Goal: Information Seeking & Learning: Learn about a topic

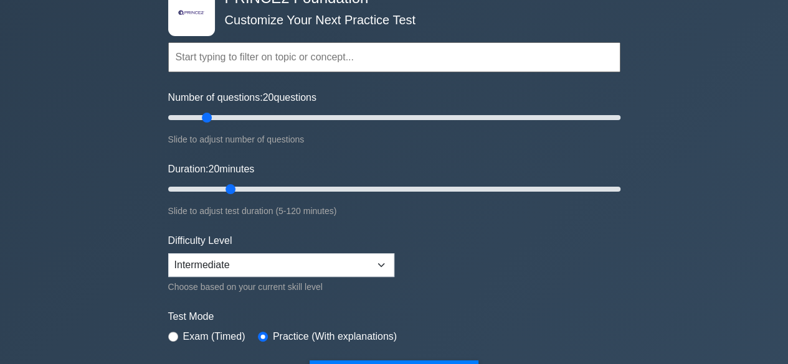
scroll to position [125, 0]
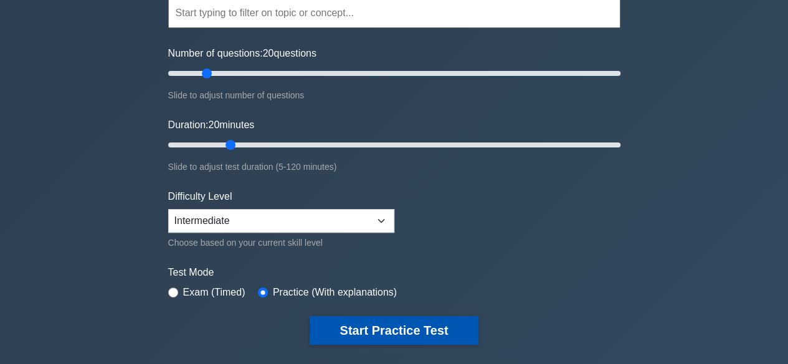
click at [389, 331] on button "Start Practice Test" at bounding box center [393, 330] width 168 height 29
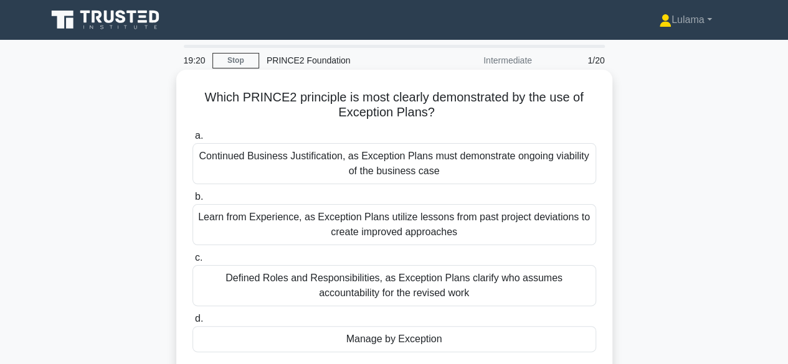
click at [345, 227] on div "Learn from Experience, as Exception Plans utilize lessons from past project dev…" at bounding box center [394, 224] width 404 height 41
click at [192, 201] on input "b. Learn from Experience, as Exception Plans utilize lessons from past project …" at bounding box center [192, 197] width 0 height 8
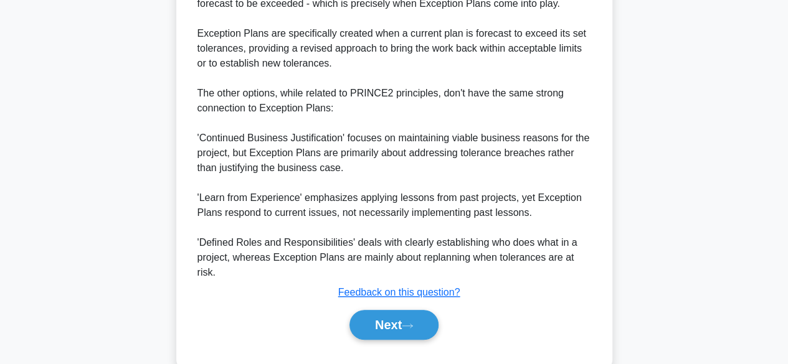
scroll to position [463, 0]
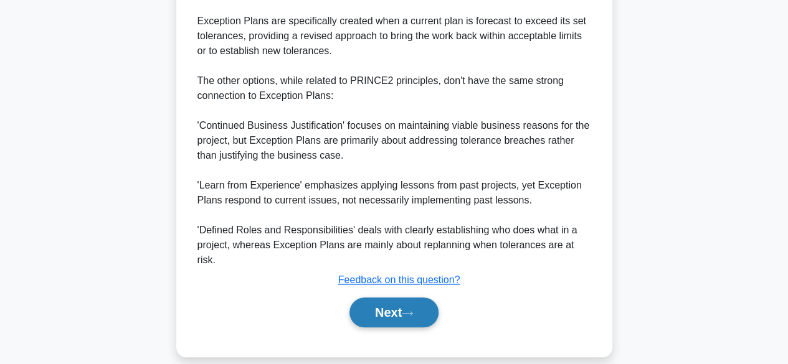
click at [391, 301] on button "Next" at bounding box center [393, 313] width 89 height 30
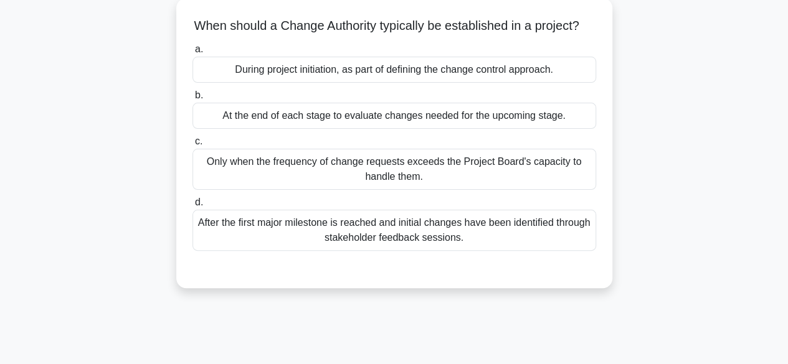
scroll to position [59, 0]
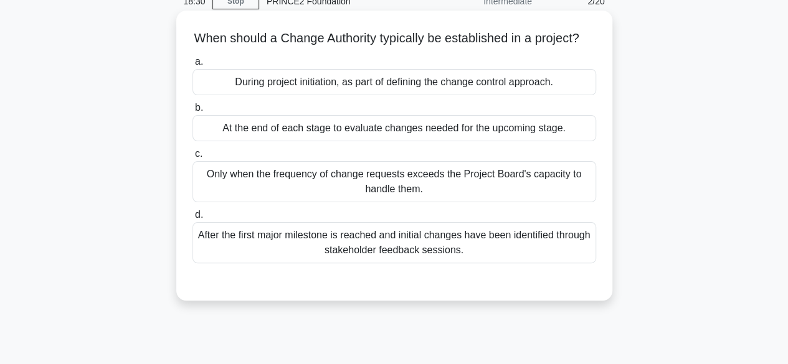
click at [263, 95] on div "During project initiation, as part of defining the change control approach." at bounding box center [394, 82] width 404 height 26
click at [192, 66] on input "a. During project initiation, as part of defining the change control approach." at bounding box center [192, 62] width 0 height 8
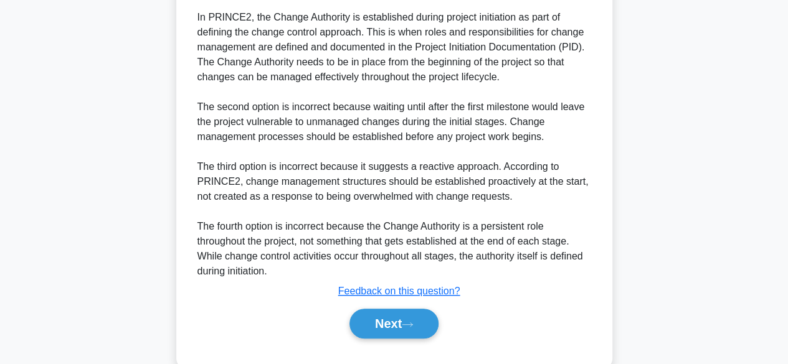
scroll to position [402, 0]
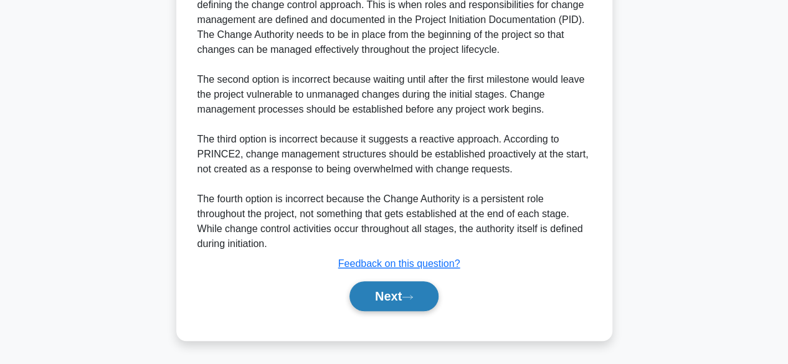
click at [387, 298] on button "Next" at bounding box center [393, 296] width 89 height 30
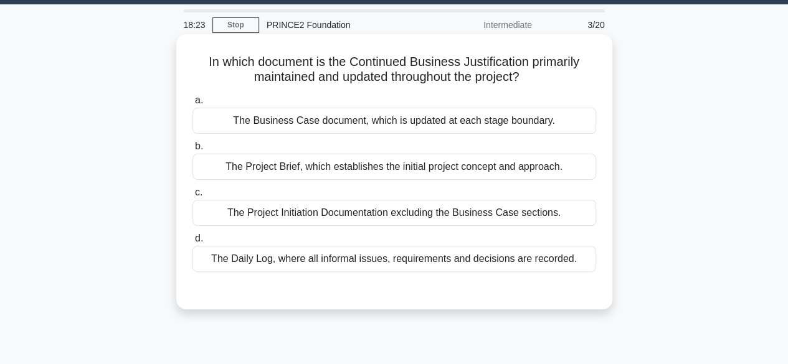
scroll to position [0, 0]
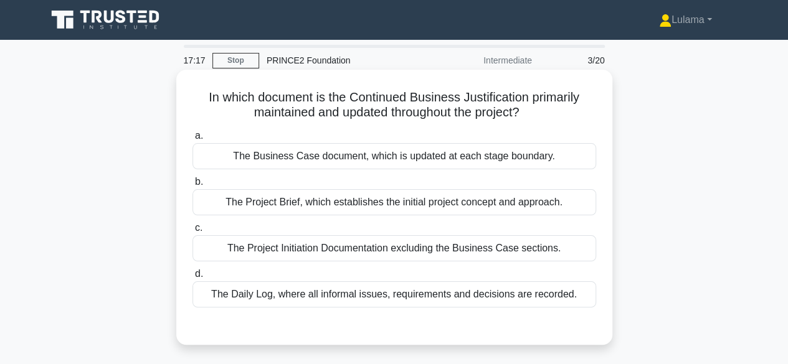
click at [300, 157] on div "The Business Case document, which is updated at each stage boundary." at bounding box center [394, 156] width 404 height 26
click at [192, 140] on input "a. The Business Case document, which is updated at each stage boundary." at bounding box center [192, 136] width 0 height 8
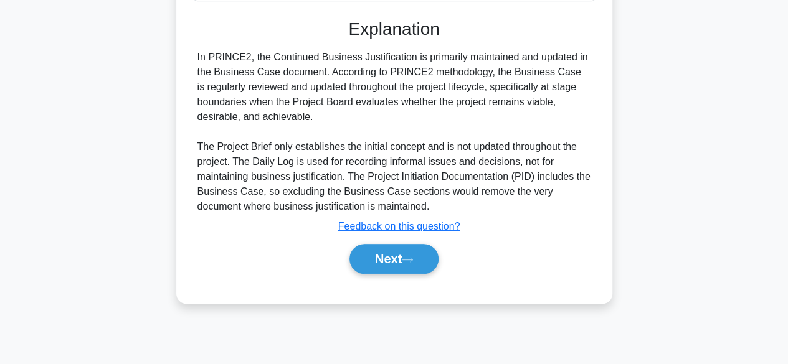
scroll to position [308, 0]
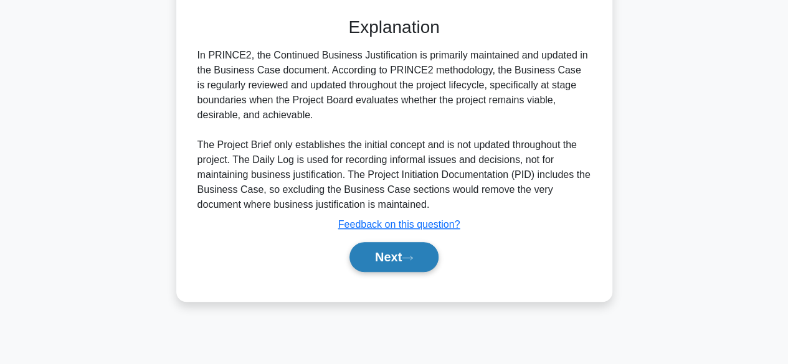
click at [374, 255] on button "Next" at bounding box center [393, 257] width 89 height 30
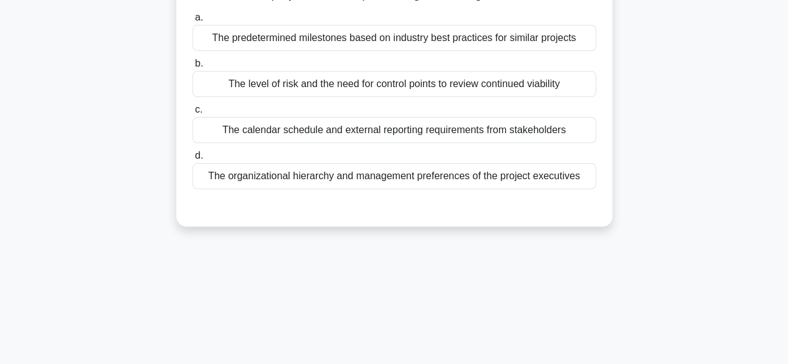
scroll to position [0, 0]
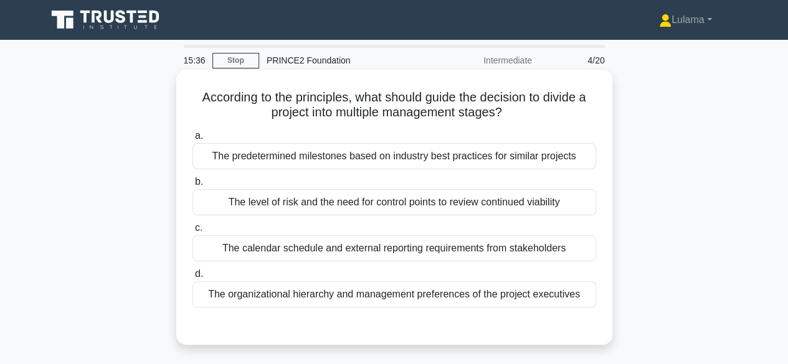
click at [374, 163] on div "The predetermined milestones based on industry best practices for similar proje…" at bounding box center [394, 156] width 404 height 26
click at [192, 140] on input "a. The predetermined milestones based on industry best practices for similar pr…" at bounding box center [192, 136] width 0 height 8
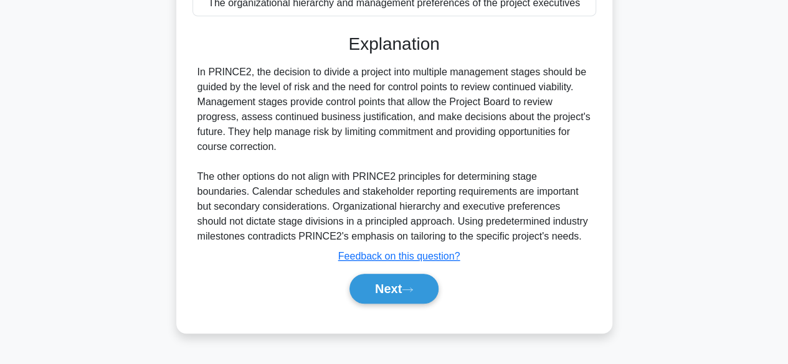
scroll to position [308, 0]
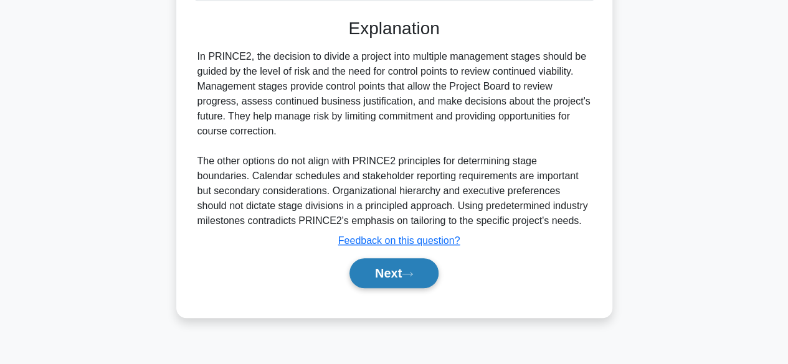
click at [387, 271] on button "Next" at bounding box center [393, 273] width 89 height 30
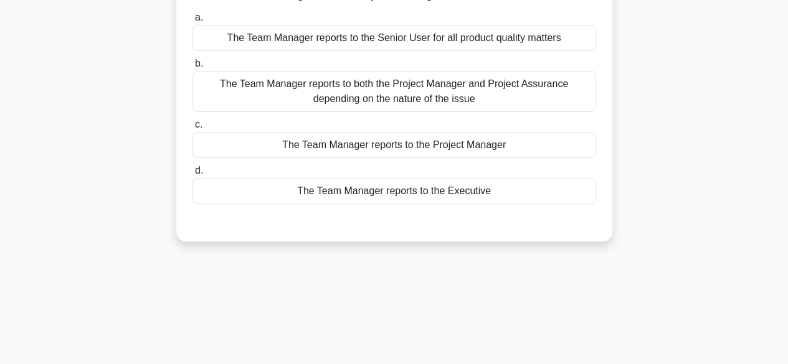
scroll to position [0, 0]
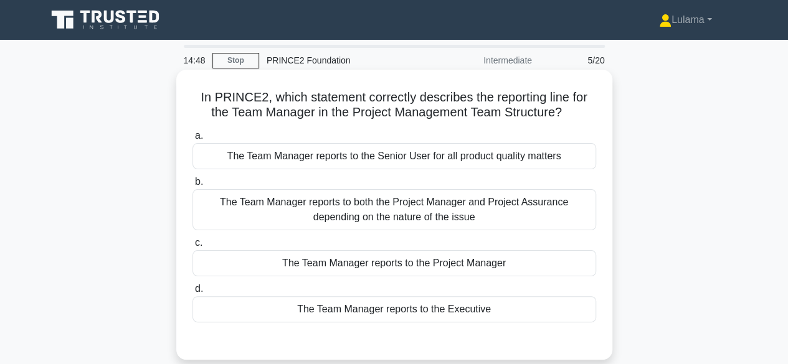
click at [417, 262] on div "The Team Manager reports to the Project Manager" at bounding box center [394, 263] width 404 height 26
click at [192, 247] on input "c. The Team Manager reports to the Project Manager" at bounding box center [192, 243] width 0 height 8
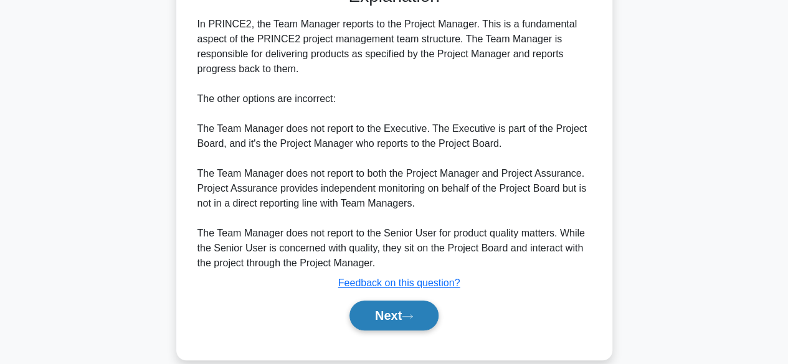
scroll to position [372, 0]
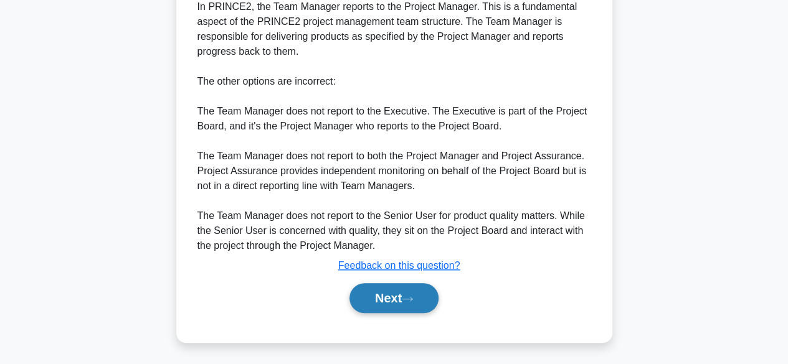
click at [376, 293] on button "Next" at bounding box center [393, 298] width 89 height 30
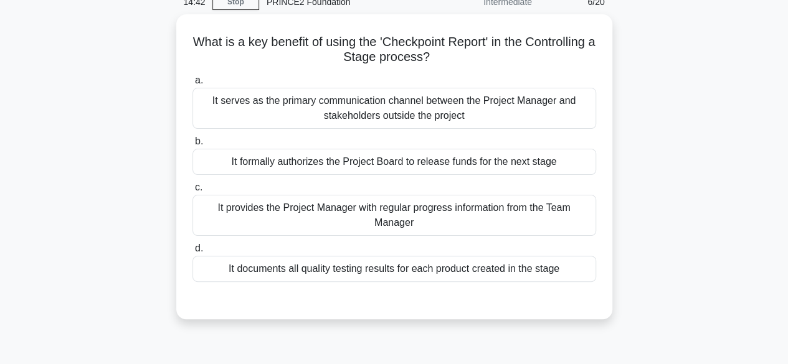
scroll to position [0, 0]
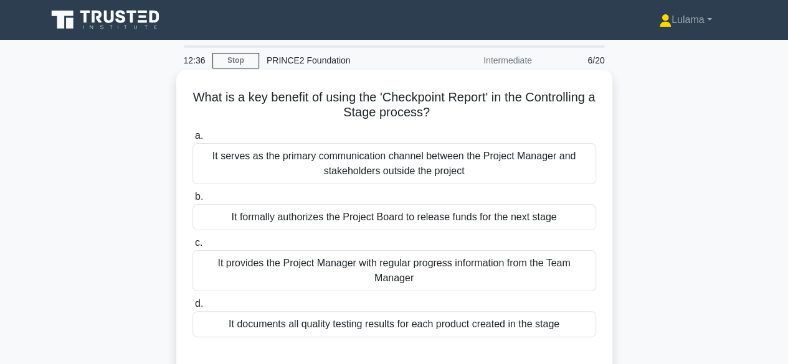
click at [344, 267] on div "It provides the Project Manager with regular progress information from the Team…" at bounding box center [394, 270] width 404 height 41
click at [192, 247] on input "c. It provides the Project Manager with regular progress information from the T…" at bounding box center [192, 243] width 0 height 8
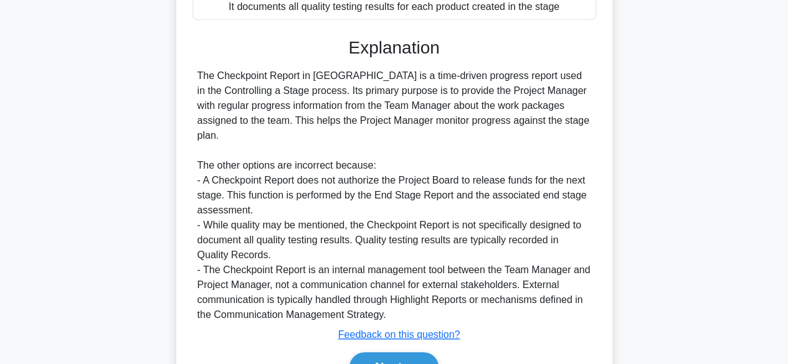
scroll to position [372, 0]
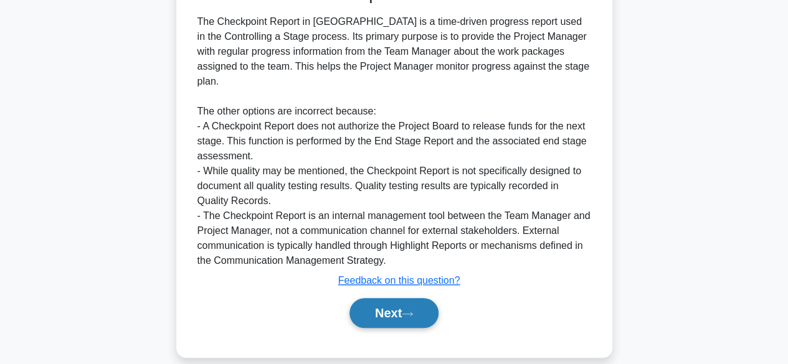
click at [380, 298] on button "Next" at bounding box center [393, 313] width 89 height 30
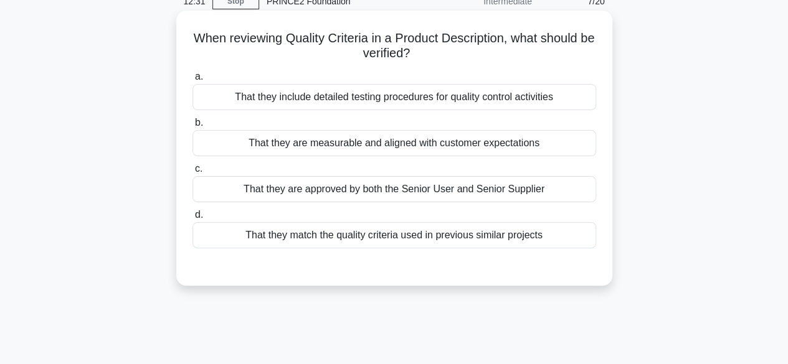
scroll to position [0, 0]
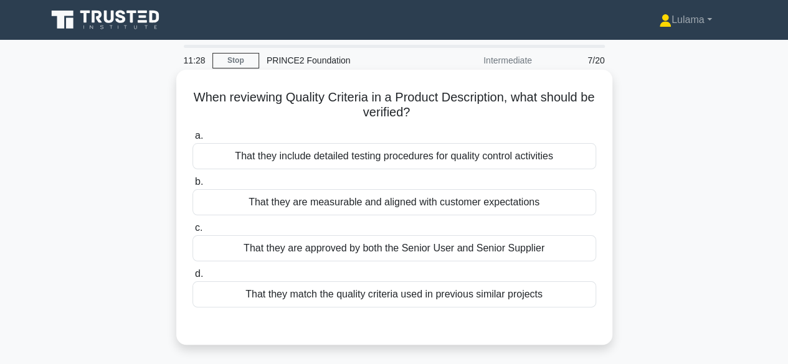
click at [325, 208] on div "That they are measurable and aligned with customer expectations" at bounding box center [394, 202] width 404 height 26
click at [192, 186] on input "b. That they are measurable and aligned with customer expectations" at bounding box center [192, 182] width 0 height 8
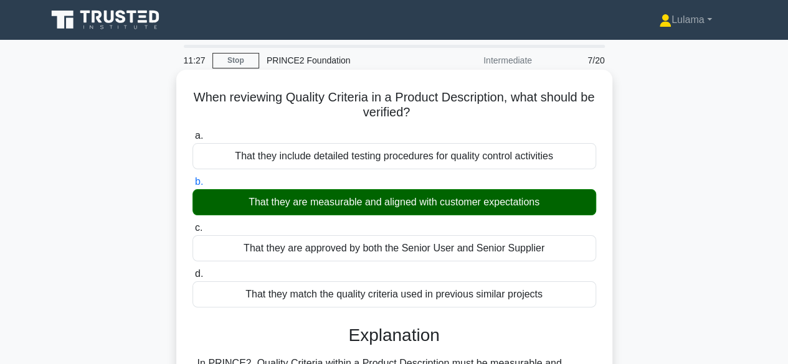
scroll to position [311, 0]
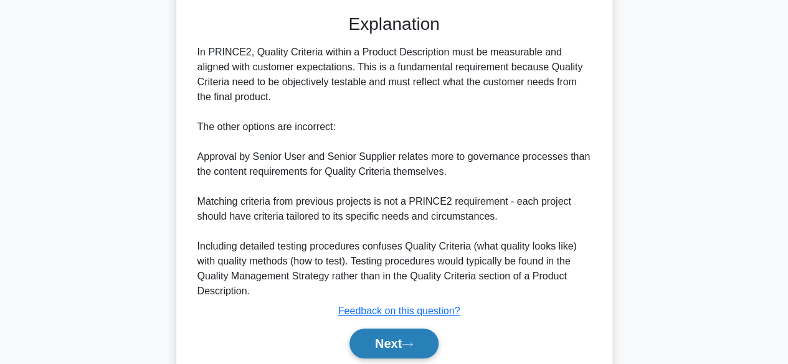
drag, startPoint x: 390, startPoint y: 347, endPoint x: 362, endPoint y: 333, distance: 30.6
click at [390, 347] on button "Next" at bounding box center [393, 344] width 89 height 30
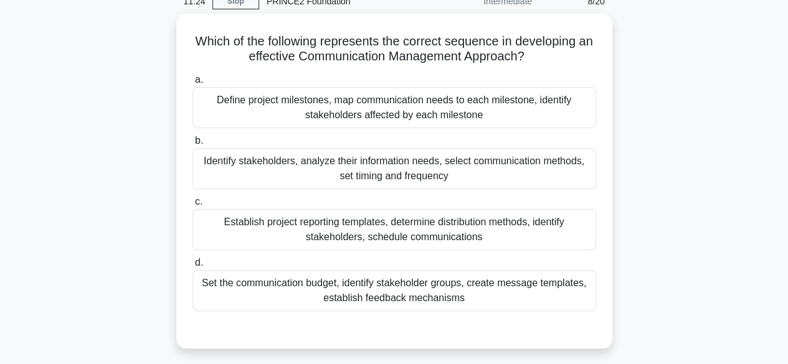
scroll to position [0, 0]
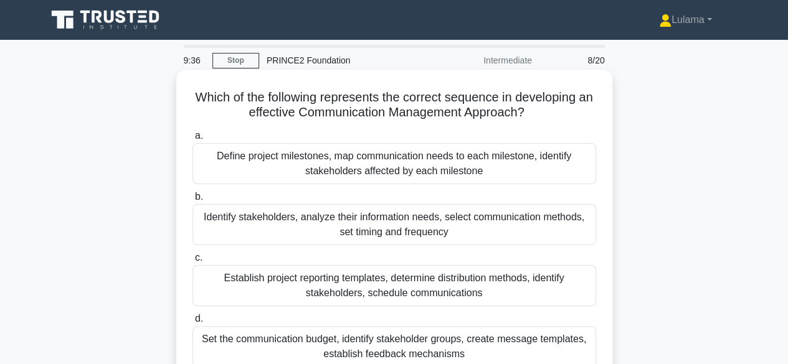
click at [381, 294] on div "Establish project reporting templates, determine distribution methods, identify…" at bounding box center [394, 285] width 404 height 41
click at [192, 262] on input "c. Establish project reporting templates, determine distribution methods, ident…" at bounding box center [192, 258] width 0 height 8
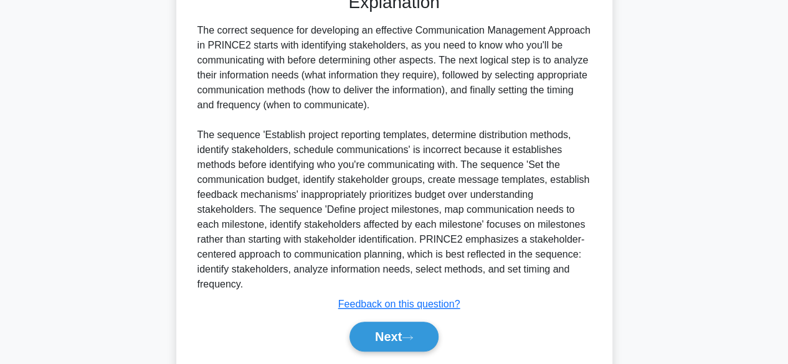
scroll to position [433, 0]
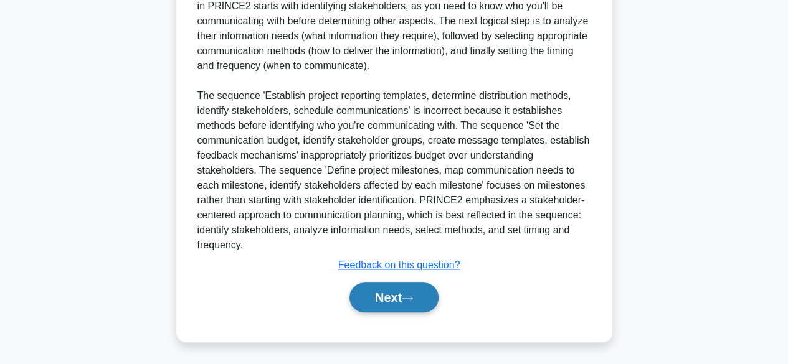
click at [379, 298] on button "Next" at bounding box center [393, 298] width 89 height 30
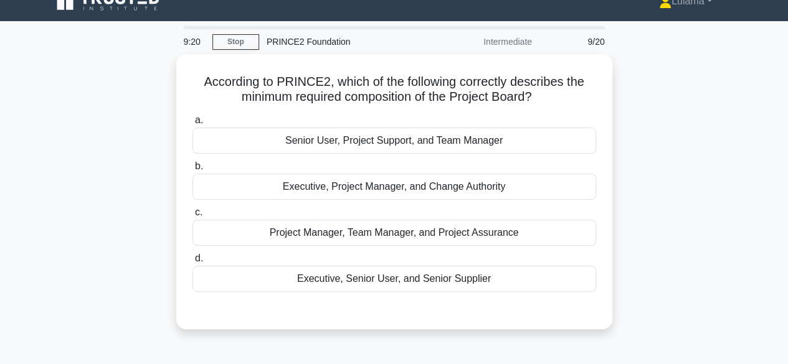
scroll to position [0, 0]
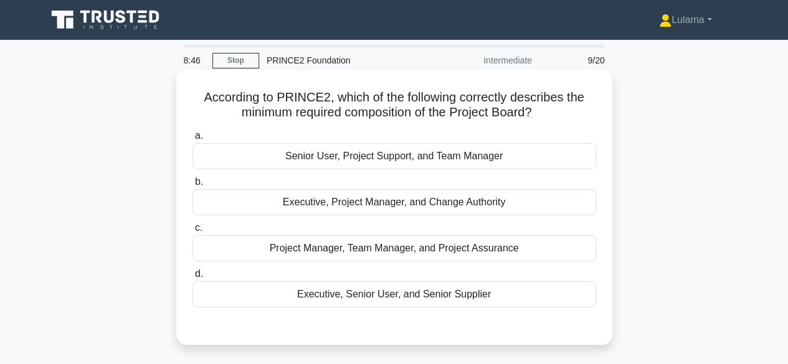
click at [433, 291] on div "Executive, Senior User, and Senior Supplier" at bounding box center [394, 294] width 404 height 26
click at [192, 278] on input "d. Executive, Senior User, and Senior Supplier" at bounding box center [192, 274] width 0 height 8
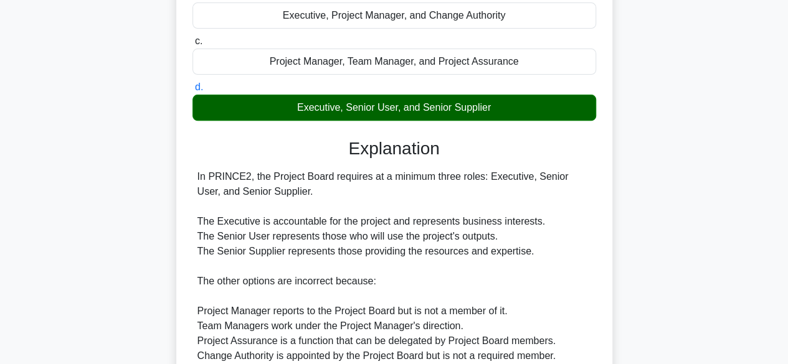
scroll to position [312, 0]
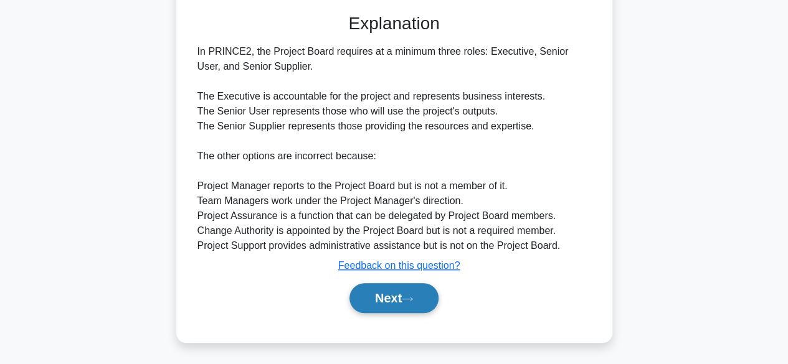
click at [369, 298] on button "Next" at bounding box center [393, 298] width 89 height 30
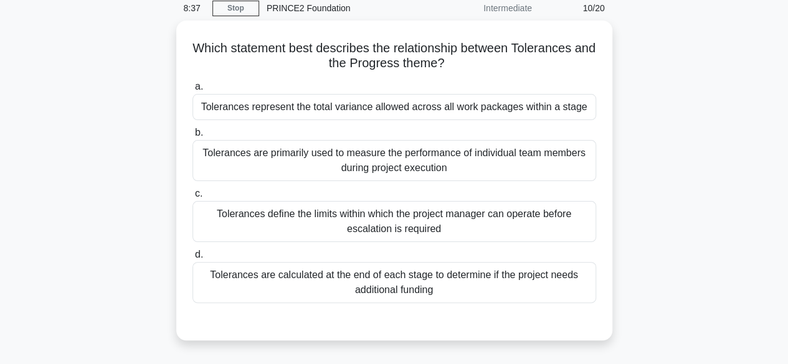
scroll to position [0, 0]
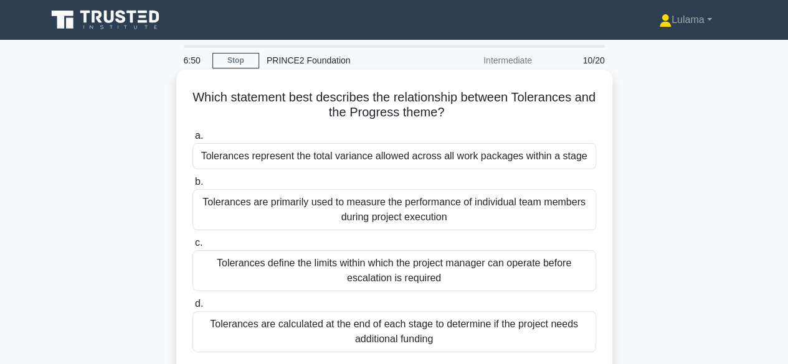
click at [289, 160] on div "Tolerances represent the total variance allowed across all work packages within…" at bounding box center [394, 156] width 404 height 26
click at [192, 140] on input "a. Tolerances represent the total variance allowed across all work packages wit…" at bounding box center [192, 136] width 0 height 8
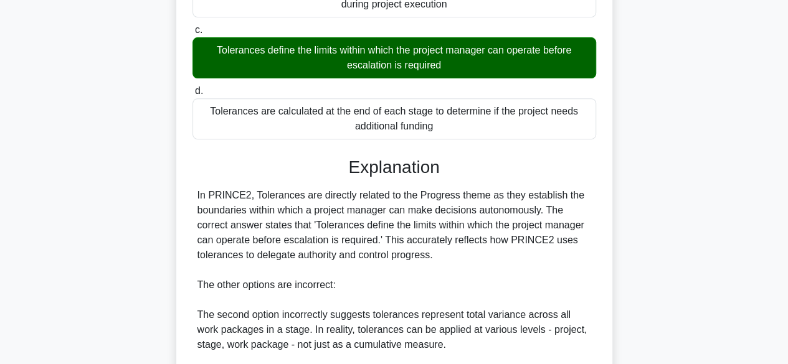
scroll to position [401, 0]
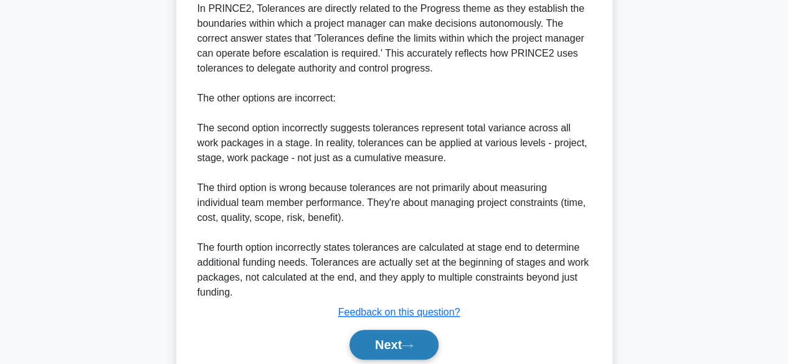
click at [384, 354] on button "Next" at bounding box center [393, 345] width 89 height 30
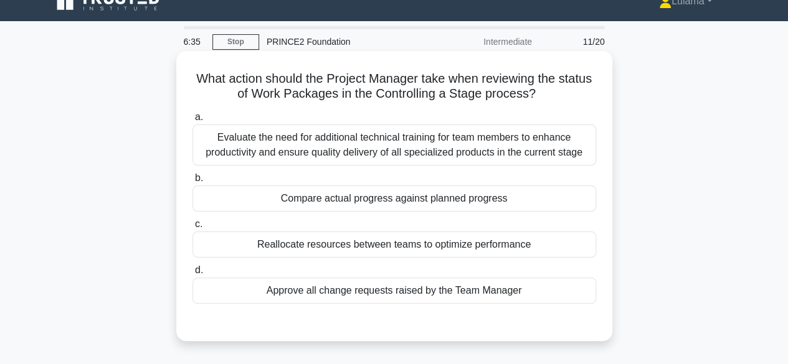
scroll to position [0, 0]
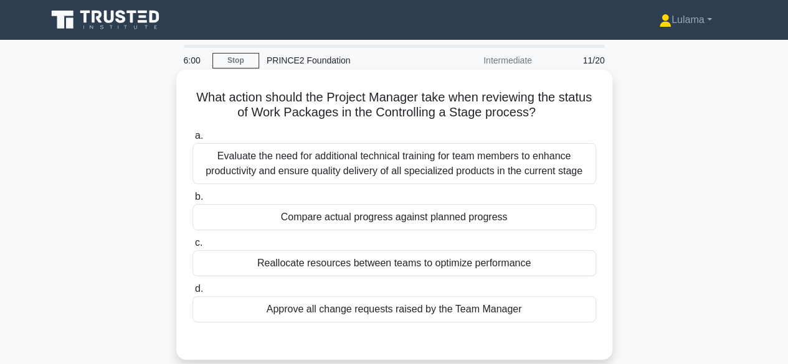
click at [357, 214] on div "Compare actual progress against planned progress" at bounding box center [394, 217] width 404 height 26
click at [192, 201] on input "b. Compare actual progress against planned progress" at bounding box center [192, 197] width 0 height 8
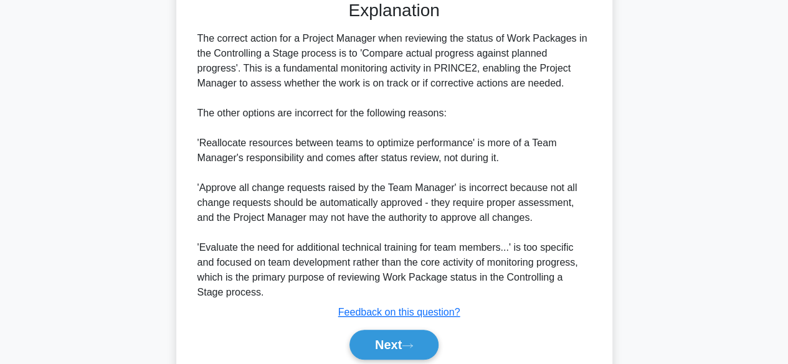
scroll to position [387, 0]
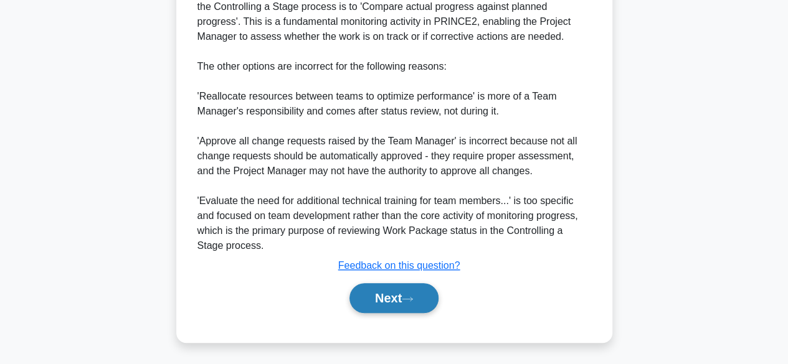
click at [381, 291] on button "Next" at bounding box center [393, 298] width 89 height 30
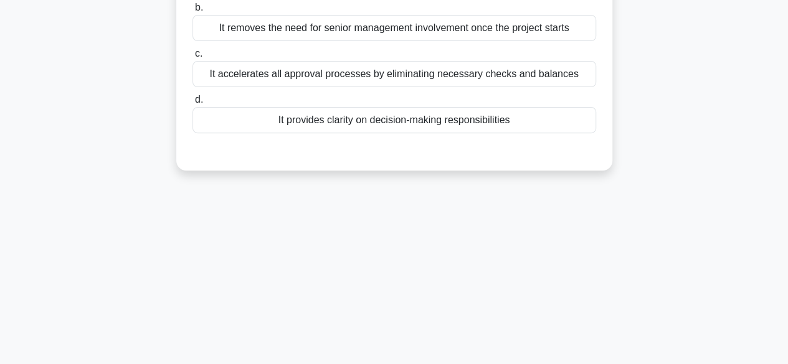
scroll to position [59, 0]
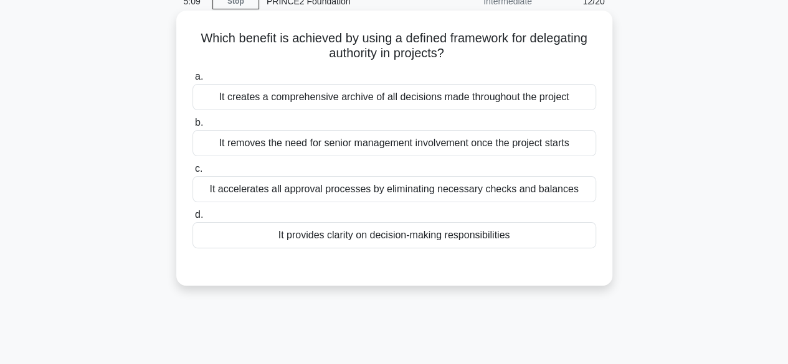
click at [448, 237] on div "It provides clarity on decision-making responsibilities" at bounding box center [394, 235] width 404 height 26
click at [192, 219] on input "d. It provides clarity on decision-making responsibilities" at bounding box center [192, 215] width 0 height 8
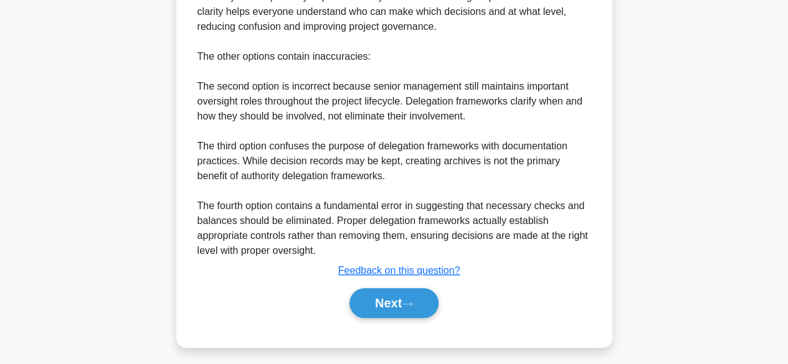
scroll to position [387, 0]
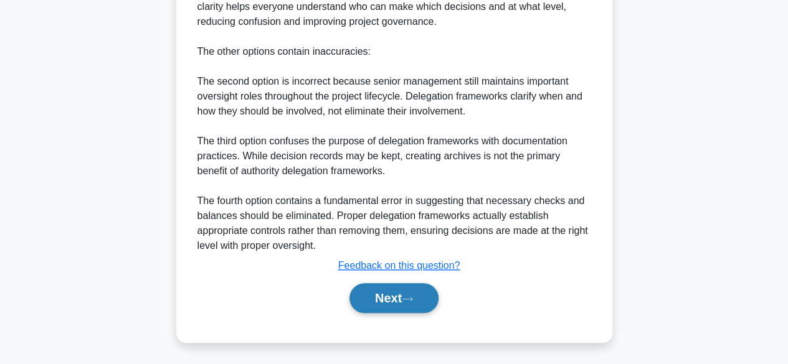
click at [365, 297] on button "Next" at bounding box center [393, 298] width 89 height 30
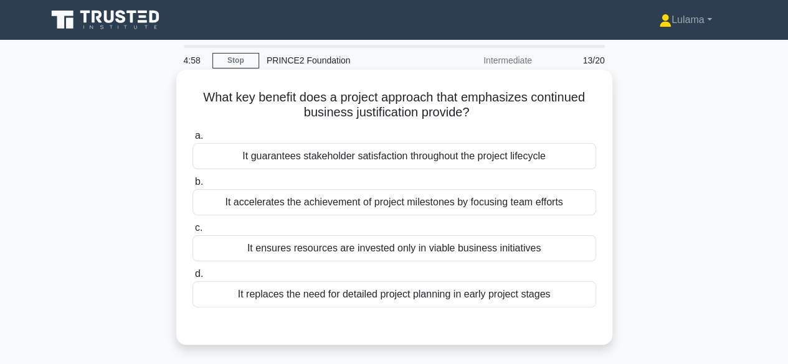
scroll to position [0, 0]
click at [450, 204] on div "It accelerates the achievement of project milestones by focusing team efforts" at bounding box center [394, 202] width 404 height 26
click at [192, 186] on input "b. It accelerates the achievement of project milestones by focusing team efforts" at bounding box center [192, 182] width 0 height 8
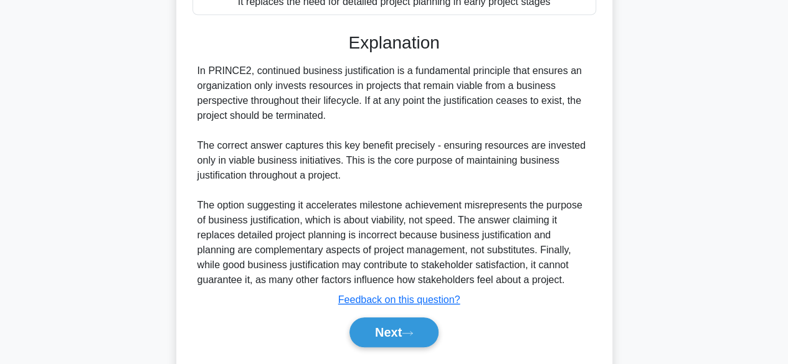
scroll to position [329, 0]
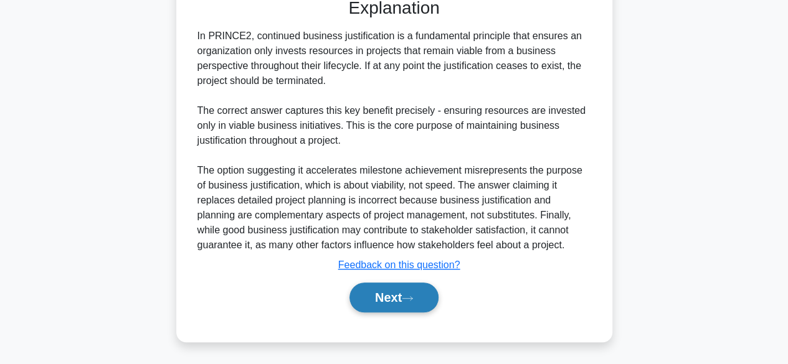
click at [385, 301] on button "Next" at bounding box center [393, 298] width 89 height 30
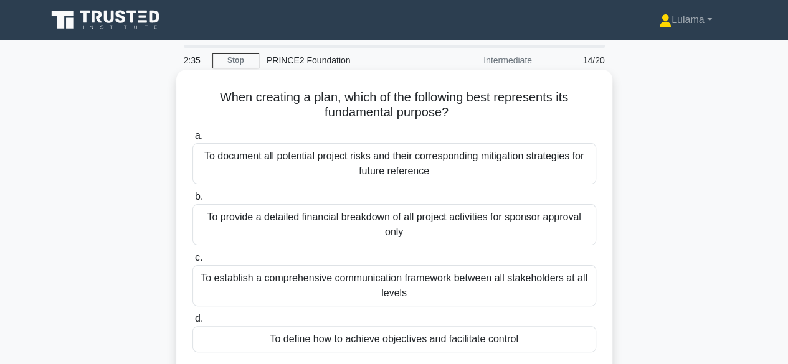
scroll to position [62, 0]
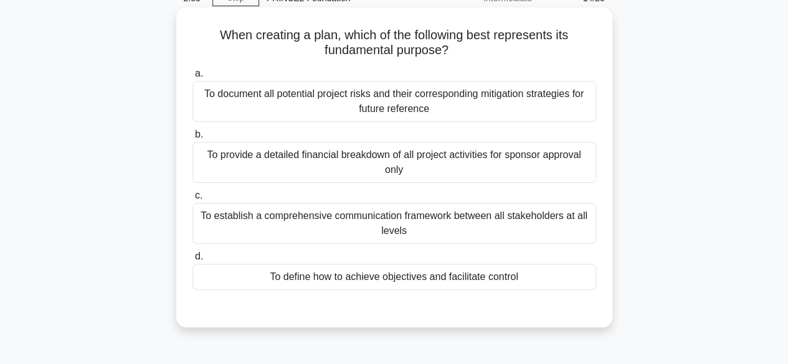
click at [425, 281] on div "To define how to achieve objectives and facilitate control" at bounding box center [394, 277] width 404 height 26
click at [192, 261] on input "d. To define how to achieve objectives and facilitate control" at bounding box center [192, 257] width 0 height 8
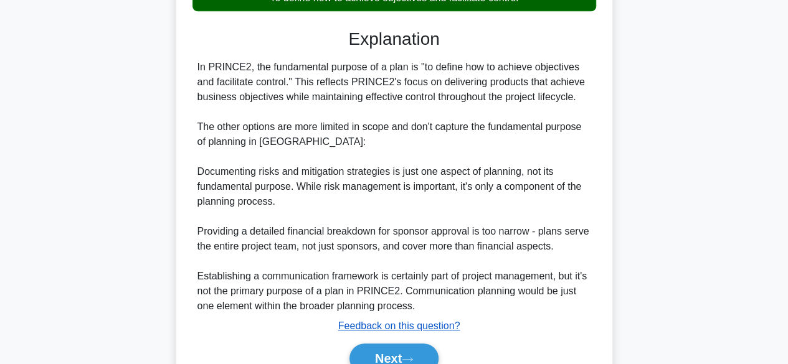
scroll to position [402, 0]
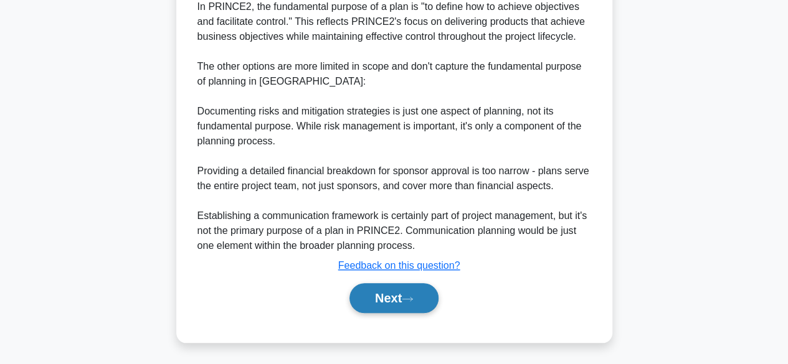
click at [359, 296] on button "Next" at bounding box center [393, 298] width 89 height 30
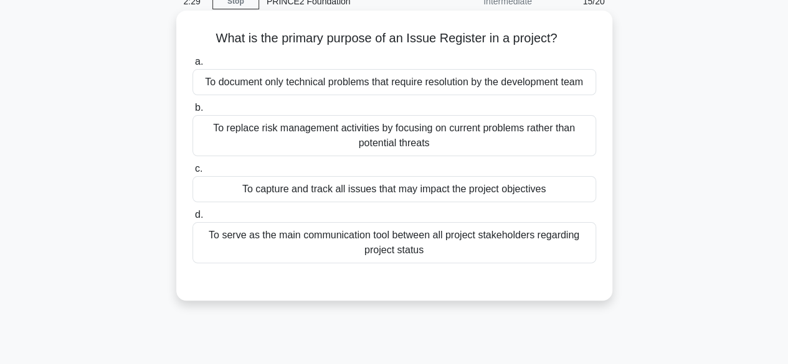
scroll to position [0, 0]
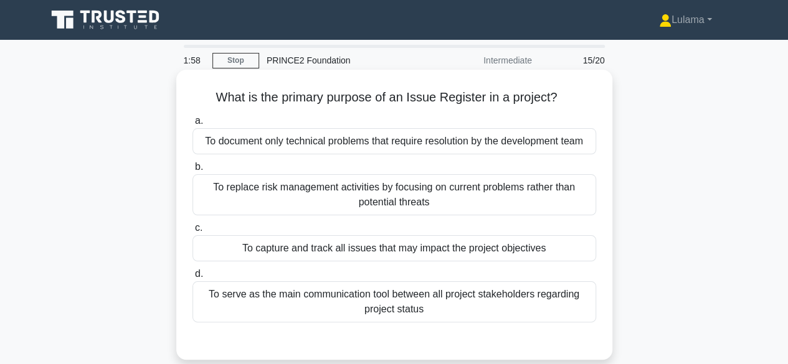
click at [360, 143] on div "To document only technical problems that require resolution by the development …" at bounding box center [394, 141] width 404 height 26
click at [192, 125] on input "a. To document only technical problems that require resolution by the developme…" at bounding box center [192, 121] width 0 height 8
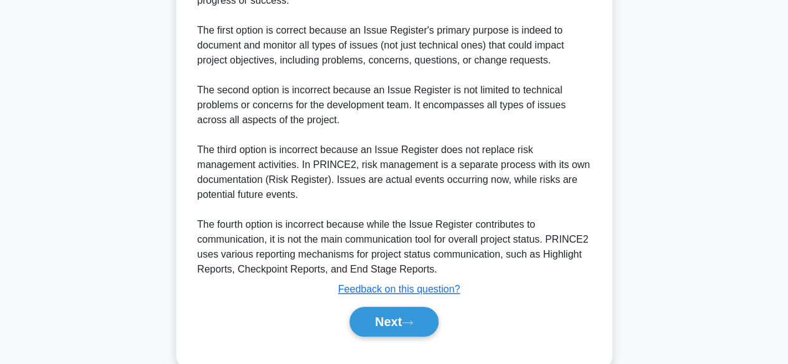
scroll to position [463, 0]
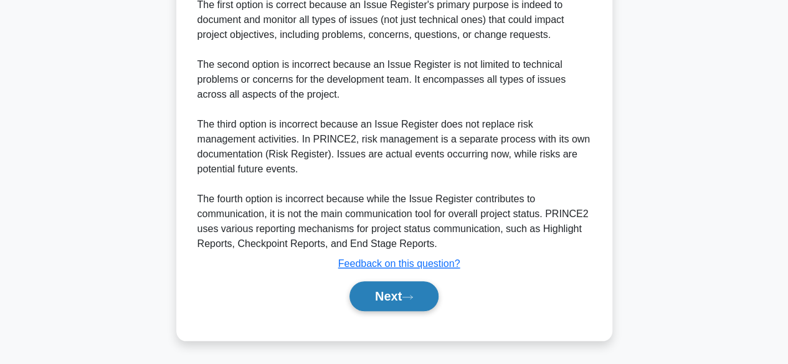
click at [399, 290] on button "Next" at bounding box center [393, 296] width 89 height 30
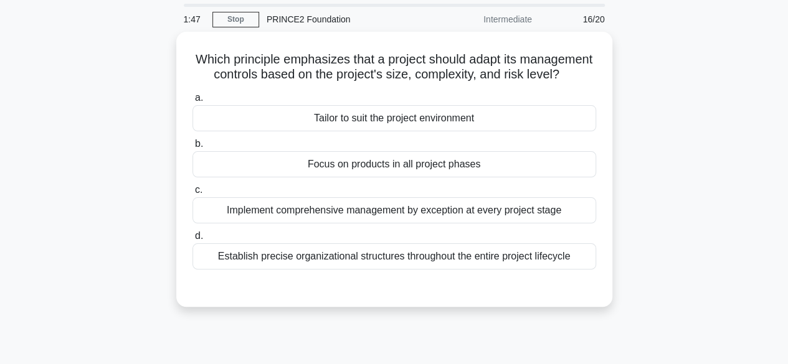
scroll to position [0, 0]
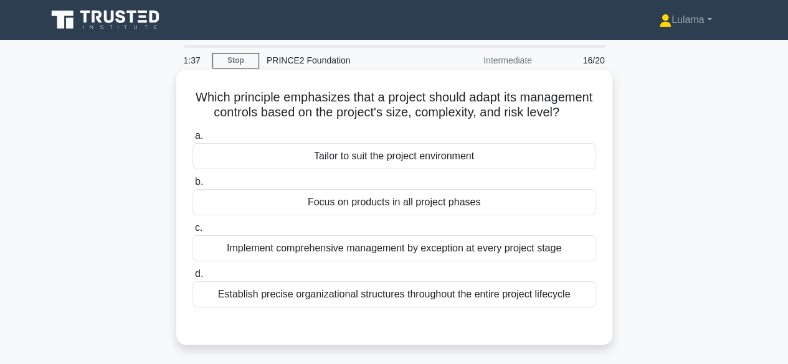
click at [393, 169] on div "Tailor to suit the project environment" at bounding box center [394, 156] width 404 height 26
click at [192, 140] on input "a. Tailor to suit the project environment" at bounding box center [192, 136] width 0 height 8
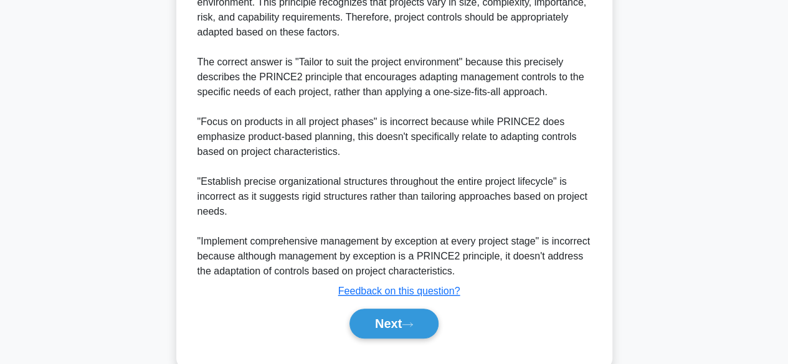
scroll to position [417, 0]
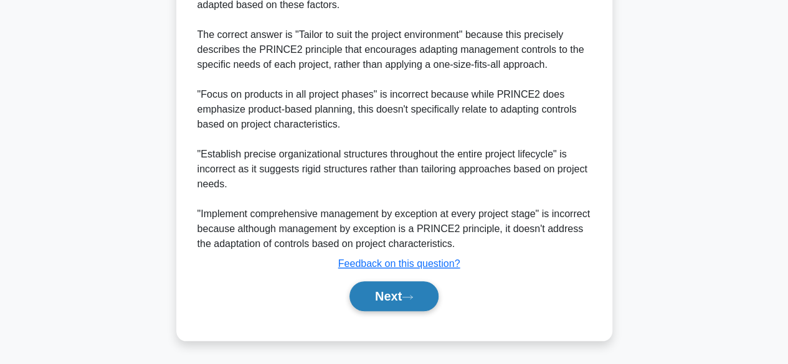
click at [388, 293] on button "Next" at bounding box center [393, 296] width 89 height 30
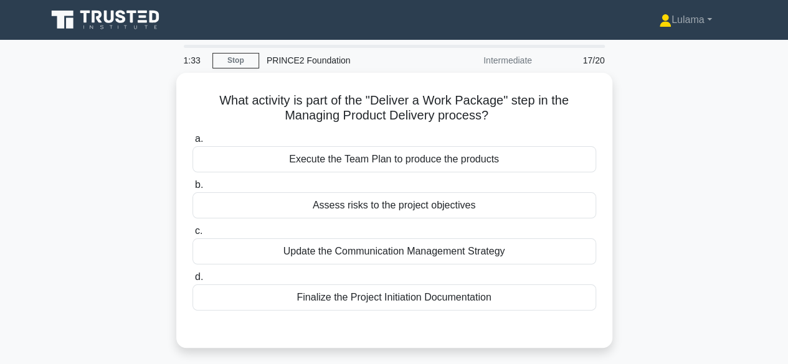
scroll to position [0, 0]
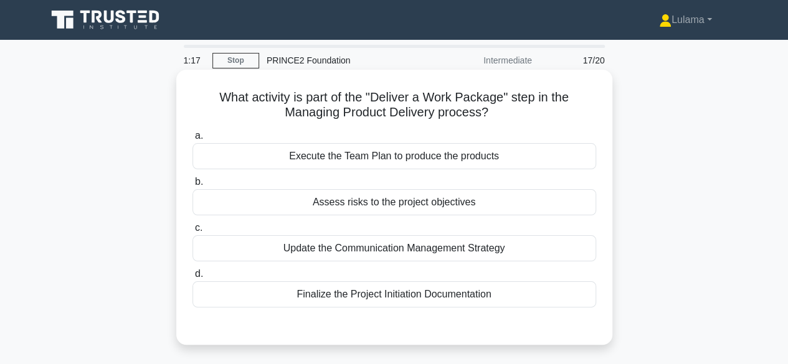
click at [355, 298] on div "Finalize the Project Initiation Documentation" at bounding box center [394, 294] width 404 height 26
click at [192, 278] on input "d. Finalize the Project Initiation Documentation" at bounding box center [192, 274] width 0 height 8
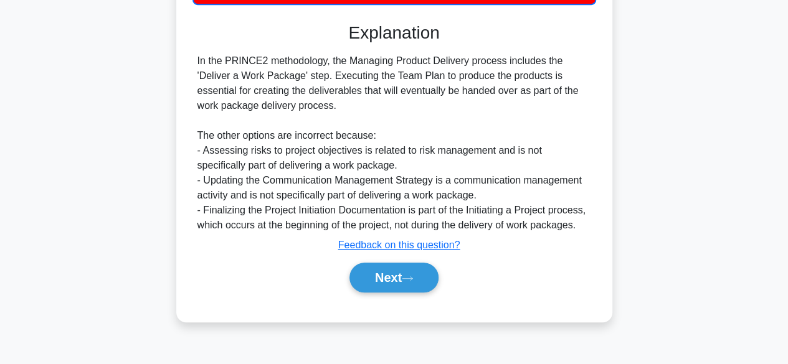
scroll to position [308, 0]
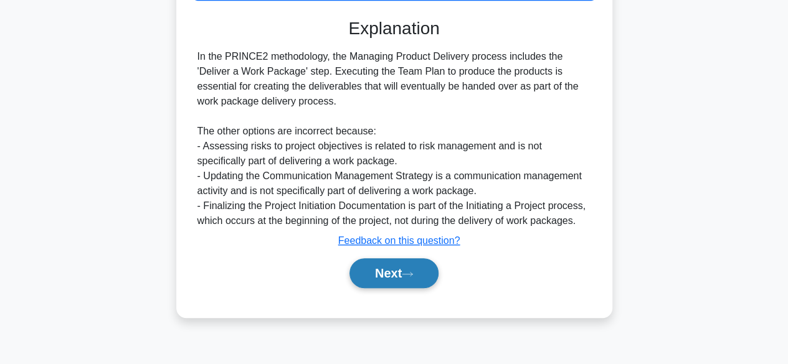
click at [382, 268] on button "Next" at bounding box center [393, 273] width 89 height 30
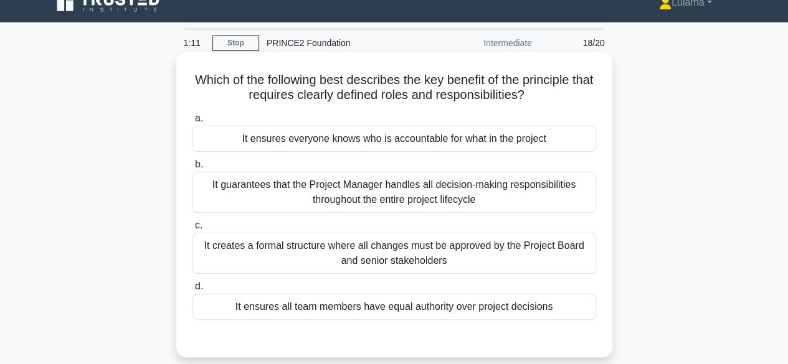
scroll to position [0, 0]
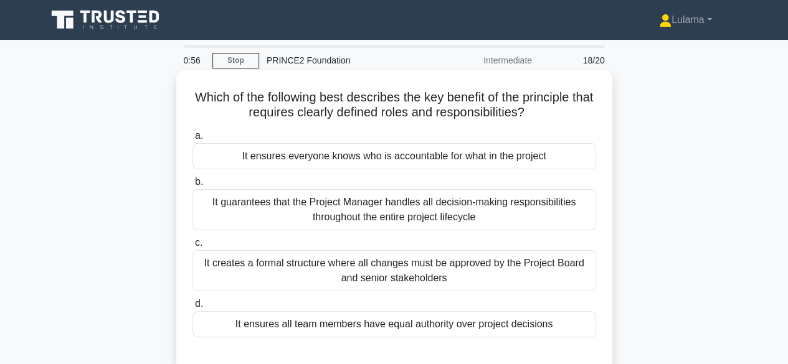
click at [394, 158] on div "It ensures everyone knows who is accountable for what in the project" at bounding box center [394, 156] width 404 height 26
click at [192, 140] on input "a. It ensures everyone knows who is accountable for what in the project" at bounding box center [192, 136] width 0 height 8
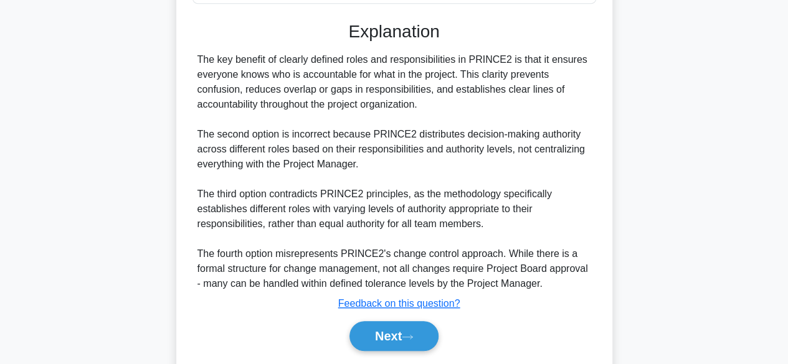
scroll to position [372, 0]
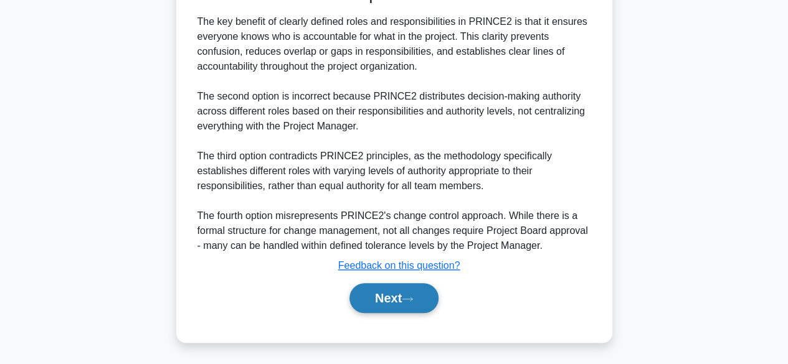
click at [389, 298] on button "Next" at bounding box center [393, 298] width 89 height 30
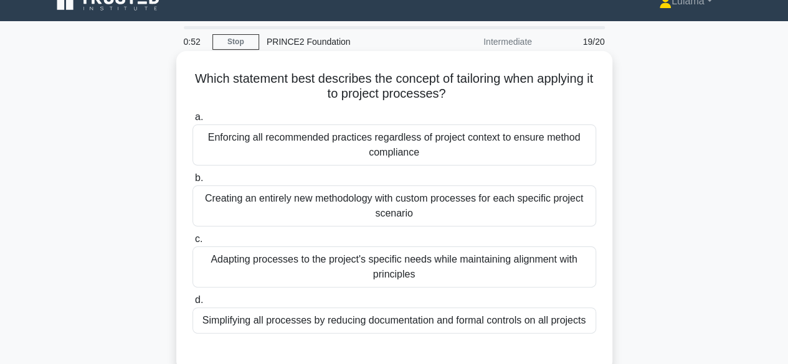
scroll to position [0, 0]
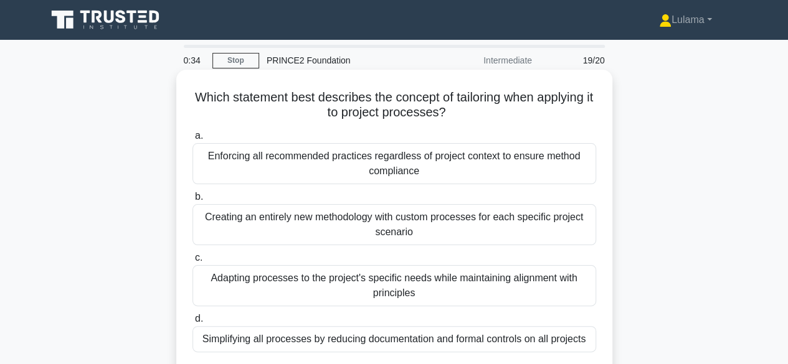
click at [275, 281] on div "Adapting processes to the project's specific needs while maintaining alignment …" at bounding box center [394, 285] width 404 height 41
click at [192, 262] on input "c. Adapting processes to the project's specific needs while maintaining alignme…" at bounding box center [192, 258] width 0 height 8
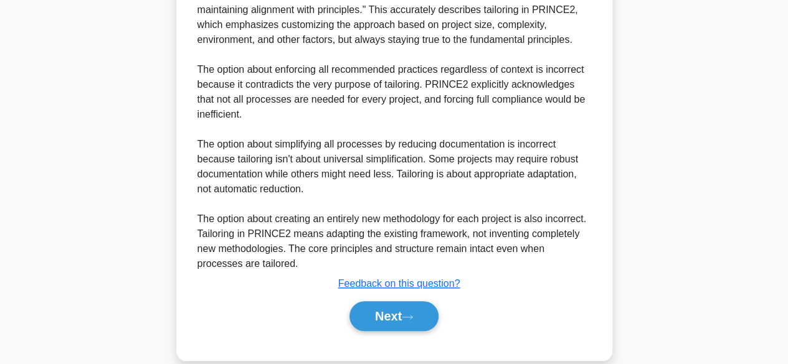
scroll to position [491, 0]
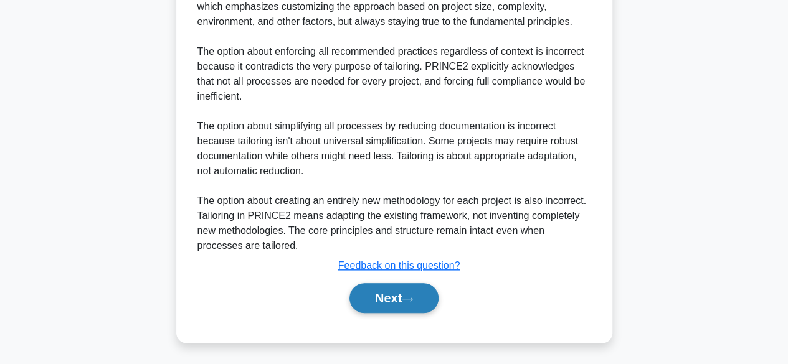
click at [391, 293] on button "Next" at bounding box center [393, 298] width 89 height 30
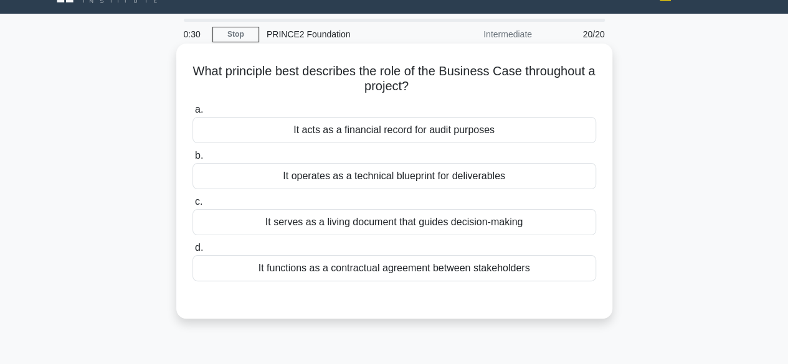
scroll to position [0, 0]
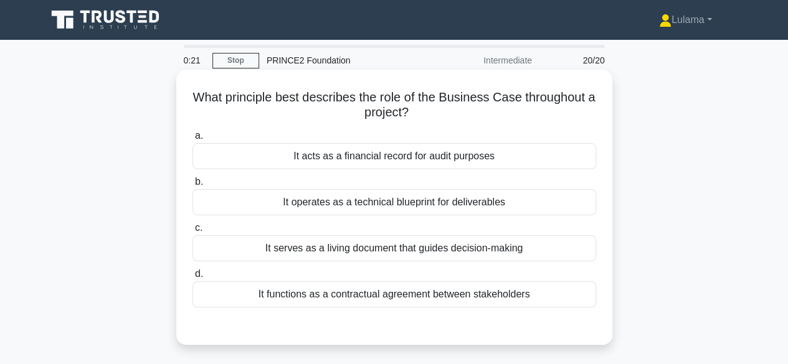
click at [366, 250] on div "It serves as a living document that guides decision-making" at bounding box center [394, 248] width 404 height 26
click at [192, 232] on input "c. It serves as a living document that guides decision-making" at bounding box center [192, 228] width 0 height 8
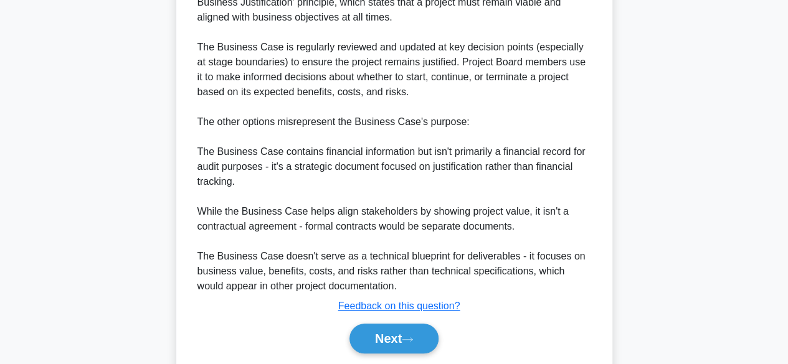
scroll to position [432, 0]
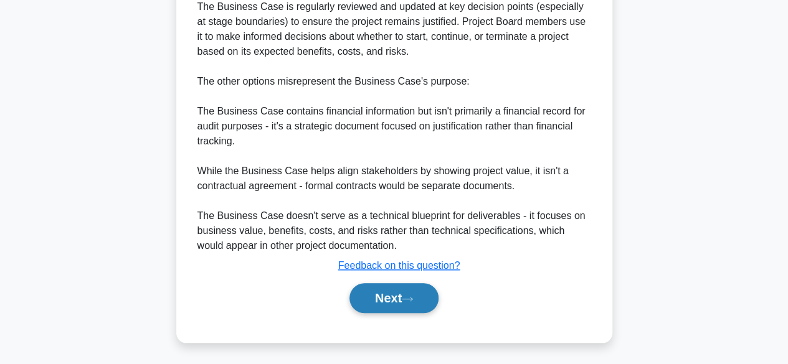
click at [361, 293] on button "Next" at bounding box center [393, 298] width 89 height 30
